Goal: Check status: Check status

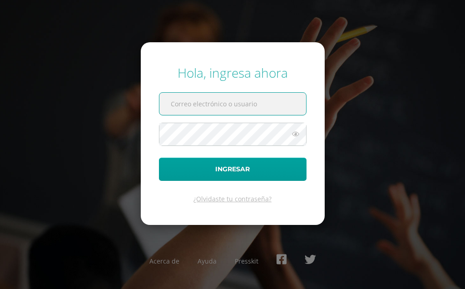
click at [198, 110] on input "text" at bounding box center [232, 104] width 147 height 22
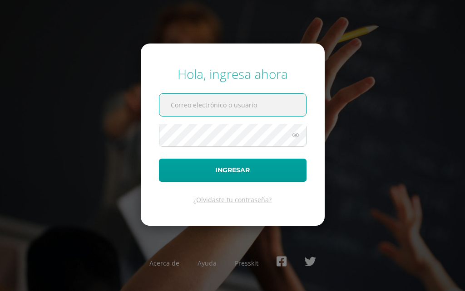
click at [176, 105] on input "text" at bounding box center [232, 105] width 147 height 22
type input "20190348"
click at [427, 75] on div "Hola, ingresa ahora 20190348 Ingresar ¿Olvidaste tu contraseña? Acerca de Ayuda…" at bounding box center [232, 145] width 465 height 175
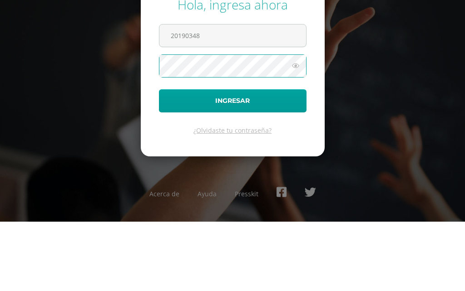
click at [290, 159] on button "Ingresar" at bounding box center [232, 170] width 147 height 23
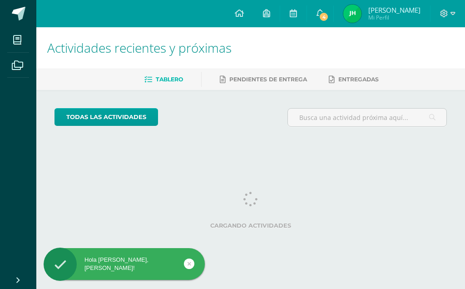
click at [327, 3] on link "4" at bounding box center [320, 13] width 26 height 27
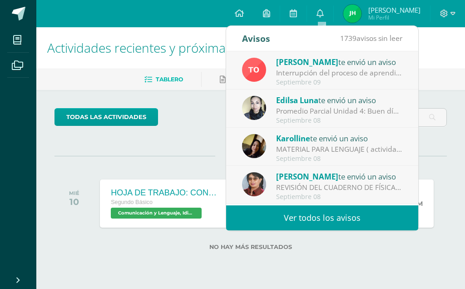
click at [290, 117] on div "Septiembre 08" at bounding box center [339, 121] width 126 height 8
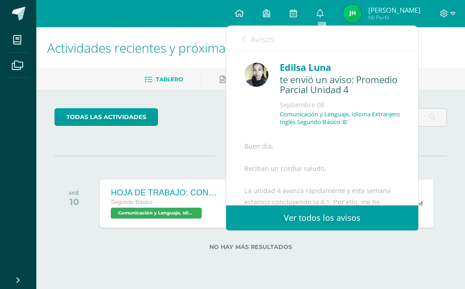
click at [280, 107] on div "Septiembre 08" at bounding box center [339, 104] width 120 height 9
click at [362, 116] on p "Comunicación y Lenguaje, Idioma Extranjero Inglés Segundo Básico 'B'" at bounding box center [339, 117] width 120 height 15
click at [365, 118] on p "Comunicación y Lenguaje, Idioma Extranjero Inglés Segundo Básico 'B'" at bounding box center [339, 117] width 120 height 15
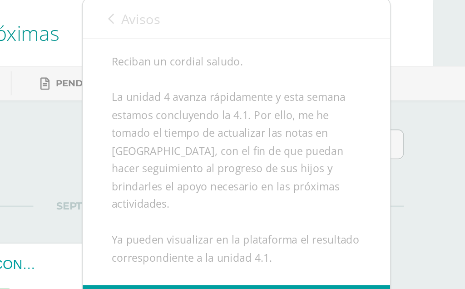
scroll to position [101, 0]
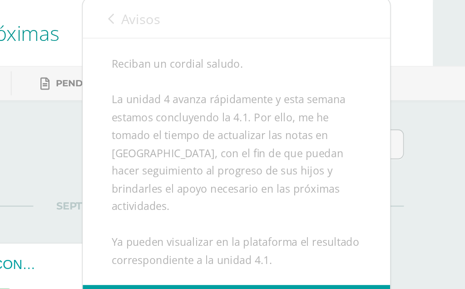
click at [258, 92] on div "todas las Actividades No tienes actividades Échale un vistazo a los demás perío…" at bounding box center [230, 184] width 428 height 189
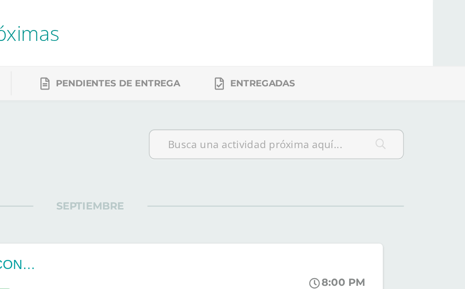
scroll to position [0, 22]
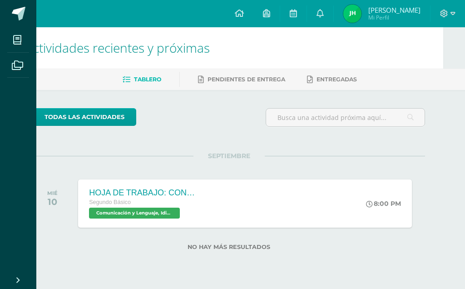
click at [327, 17] on link "0" at bounding box center [320, 13] width 26 height 27
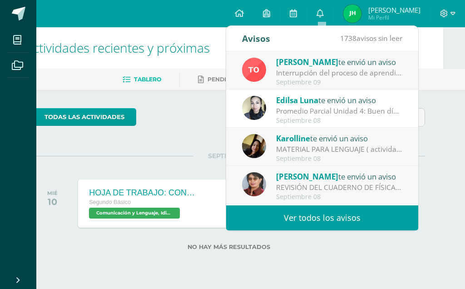
click at [350, 100] on div "[PERSON_NAME] te envió un aviso" at bounding box center [339, 100] width 126 height 12
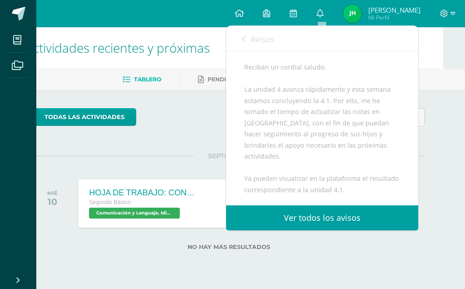
click at [421, 185] on div "MIÉ 10 HOJA DE TRABAJO: CONECTORES TEXTUALES Segundo Básico Comunicación y Leng…" at bounding box center [229, 203] width 392 height 51
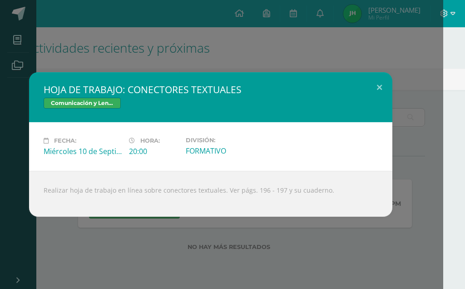
click at [385, 80] on button at bounding box center [379, 87] width 26 height 31
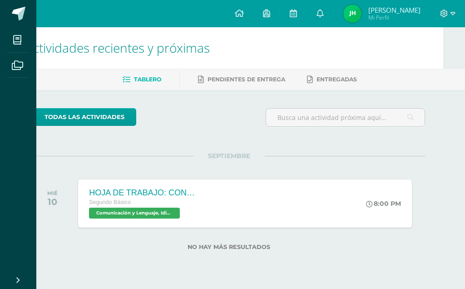
click at [354, 18] on img at bounding box center [352, 14] width 18 height 18
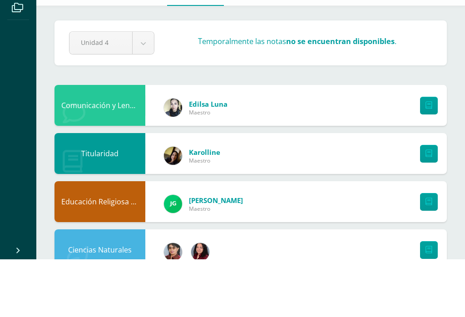
select select "Unidad 3"
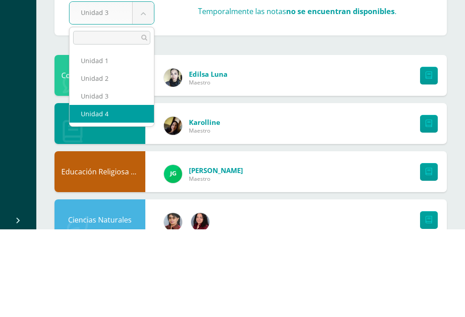
select select "Unidad 4"
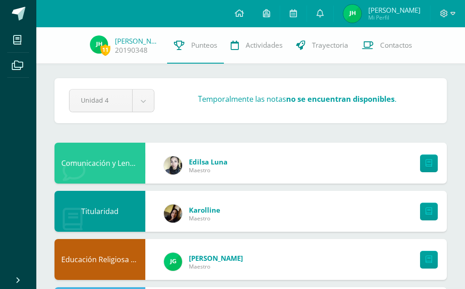
click at [324, 20] on link at bounding box center [320, 13] width 26 height 27
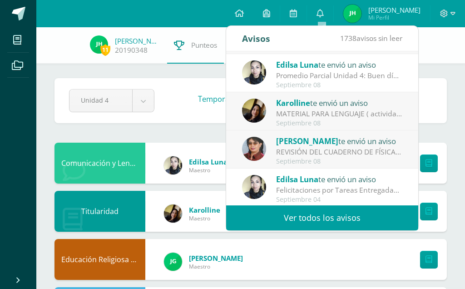
scroll to position [37, 0]
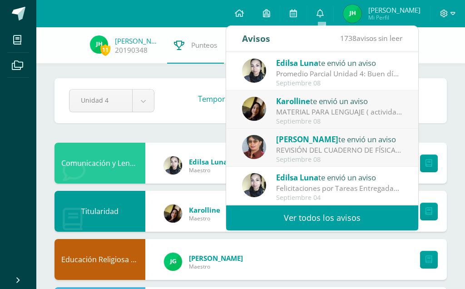
click at [373, 143] on div "[PERSON_NAME] te envió un aviso" at bounding box center [339, 139] width 126 height 12
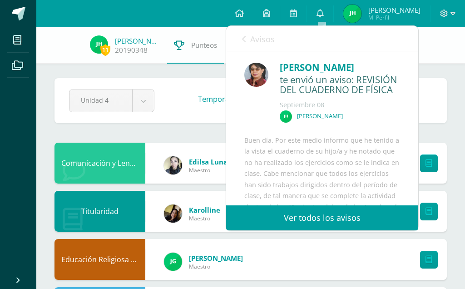
click at [299, 150] on div "Buen día. Por este medio informo que he tenido a la vista el cuaderno de su hij…" at bounding box center [322, 235] width 156 height 200
click at [382, 151] on div "Buen día. Por este medio informo que he tenido a la vista el cuaderno de su hij…" at bounding box center [322, 235] width 156 height 200
click at [384, 151] on div "Buen día. Por este medio informo que he tenido a la vista el cuaderno de su hij…" at bounding box center [322, 235] width 156 height 200
click at [365, 157] on div "Buen día. Por este medio informo que he tenido a la vista el cuaderno de su hij…" at bounding box center [322, 235] width 156 height 200
click at [283, 157] on div "Buen día. Por este medio informo que he tenido a la vista el cuaderno de su hij…" at bounding box center [322, 235] width 156 height 200
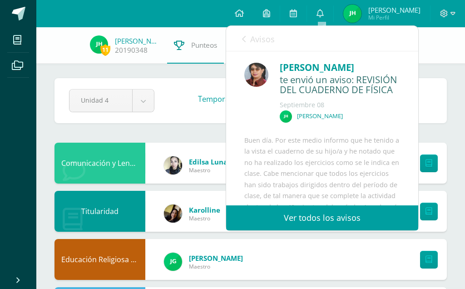
click at [289, 152] on div "Buen día. Por este medio informo que he tenido a la vista el cuaderno de su hij…" at bounding box center [322, 235] width 156 height 200
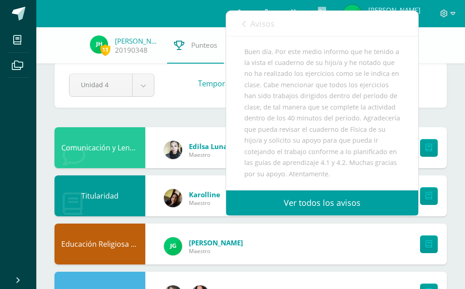
scroll to position [73, 0]
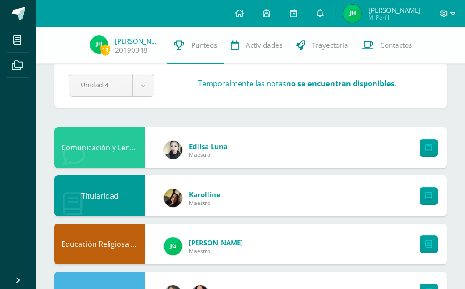
click at [436, 164] on div at bounding box center [426, 147] width 40 height 41
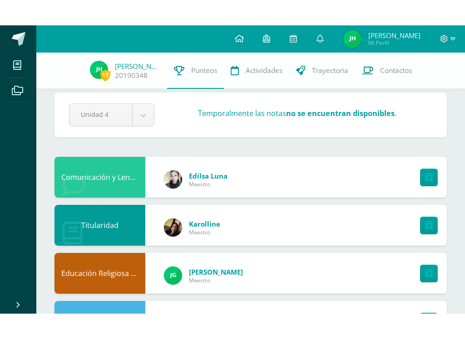
scroll to position [120, 0]
